Goal: Find specific page/section: Find specific page/section

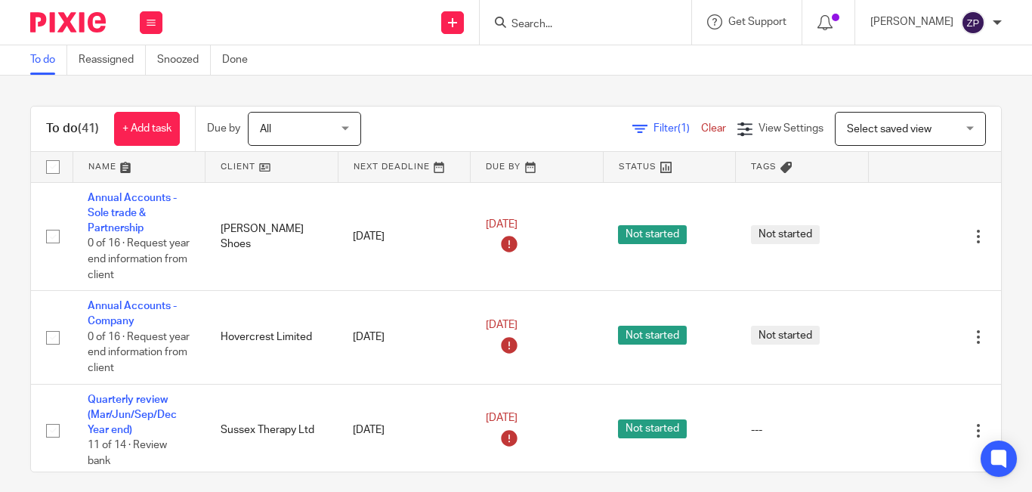
scroll to position [1613, 0]
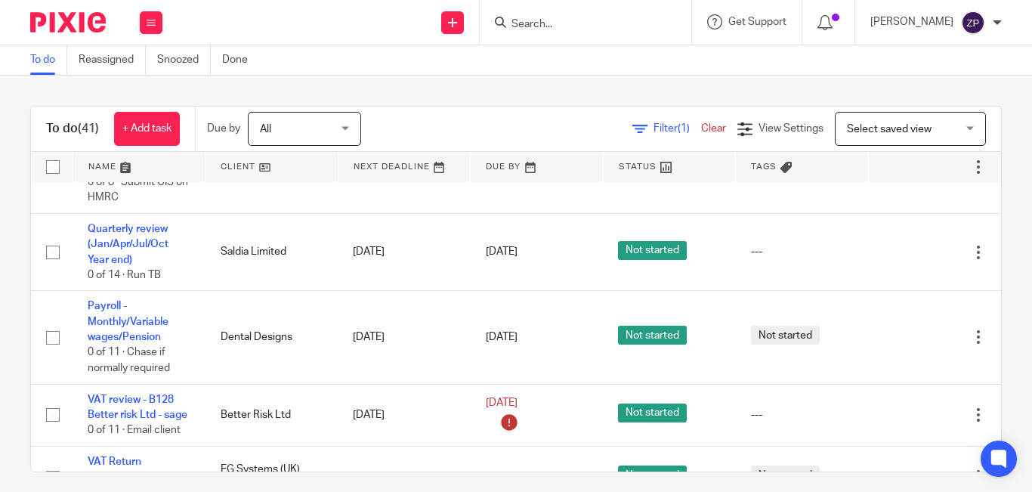
click at [622, 32] on form at bounding box center [590, 22] width 161 height 19
click at [572, 27] on input "Search" at bounding box center [578, 25] width 136 height 14
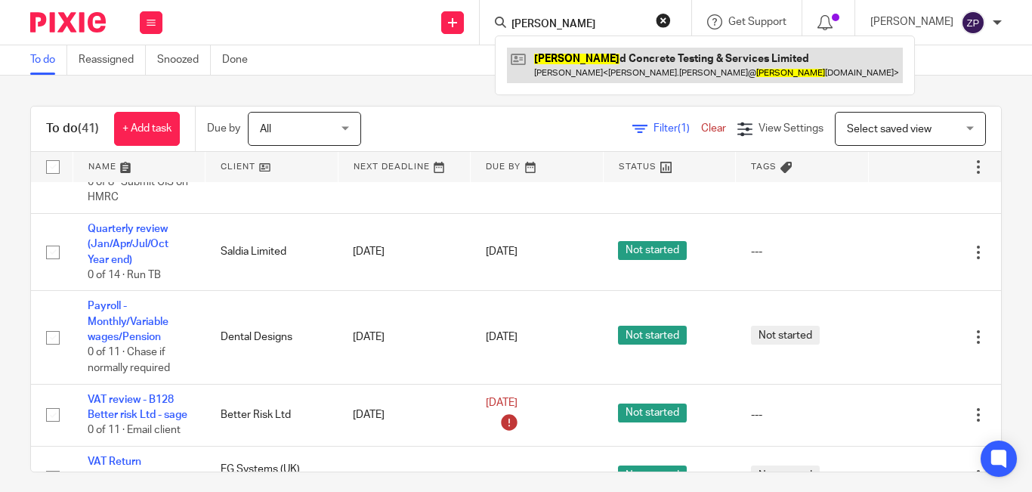
type input "[PERSON_NAME]"
click at [581, 57] on link at bounding box center [705, 65] width 396 height 35
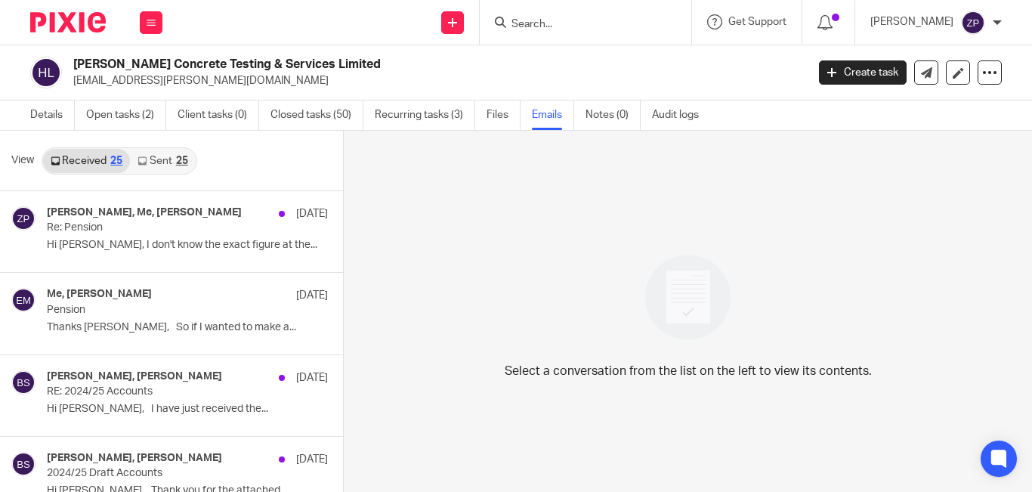
click at [168, 153] on link "Sent 25" at bounding box center [162, 161] width 65 height 24
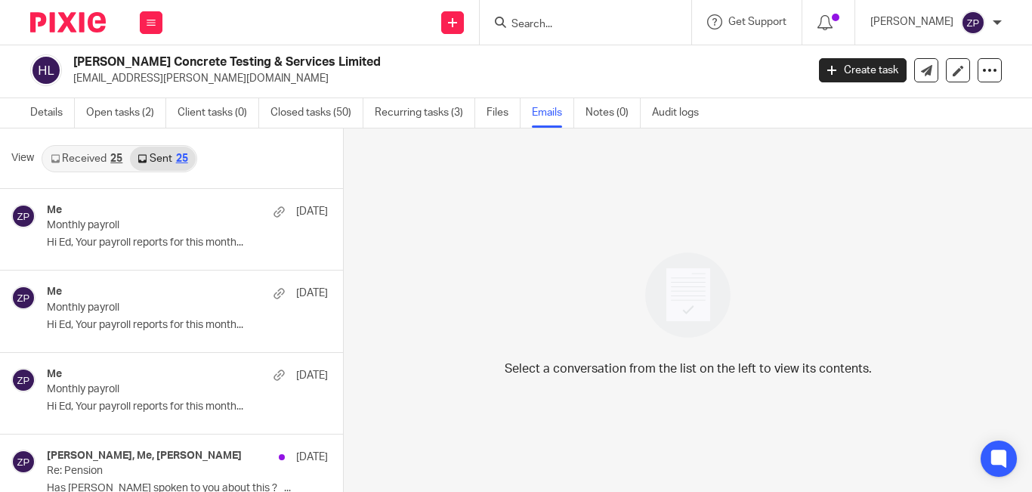
click at [103, 159] on link "Received 25" at bounding box center [86, 159] width 87 height 24
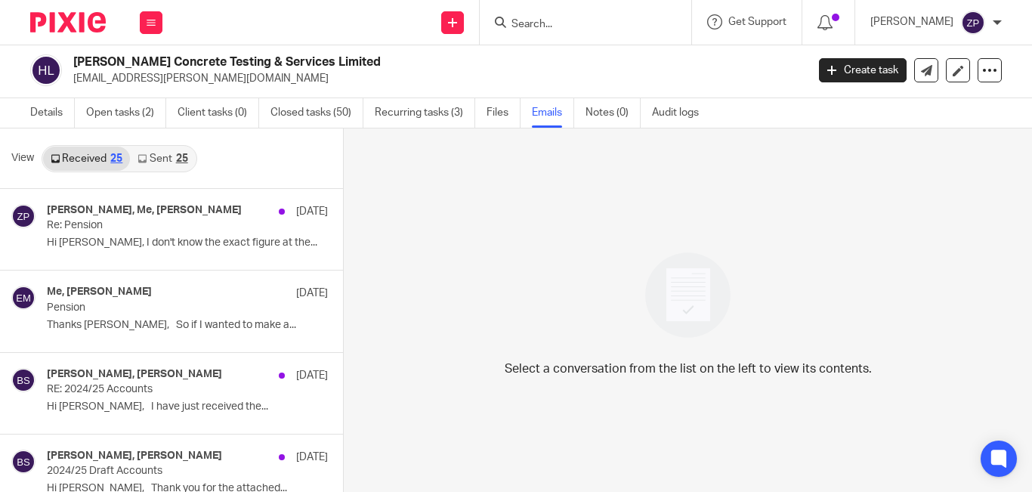
click at [60, 17] on img at bounding box center [68, 22] width 76 height 20
